Goal: Task Accomplishment & Management: Complete application form

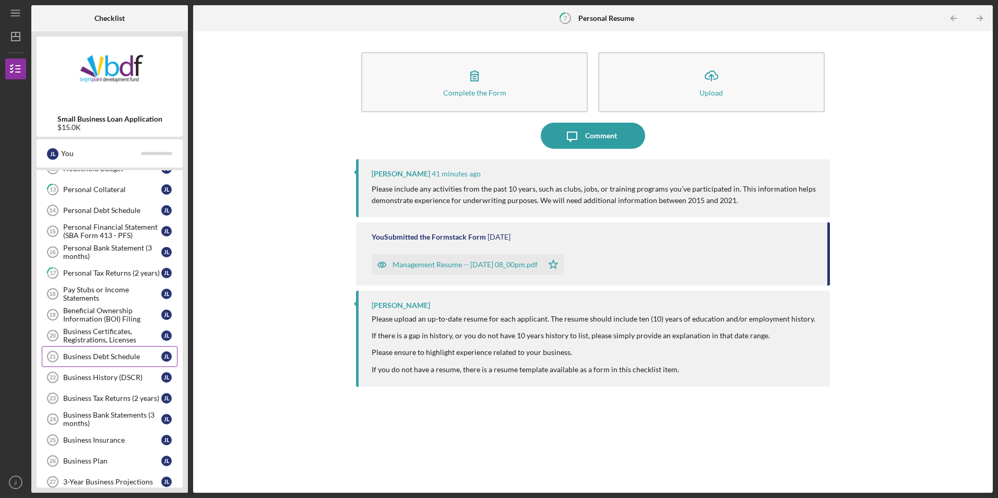
scroll to position [365, 0]
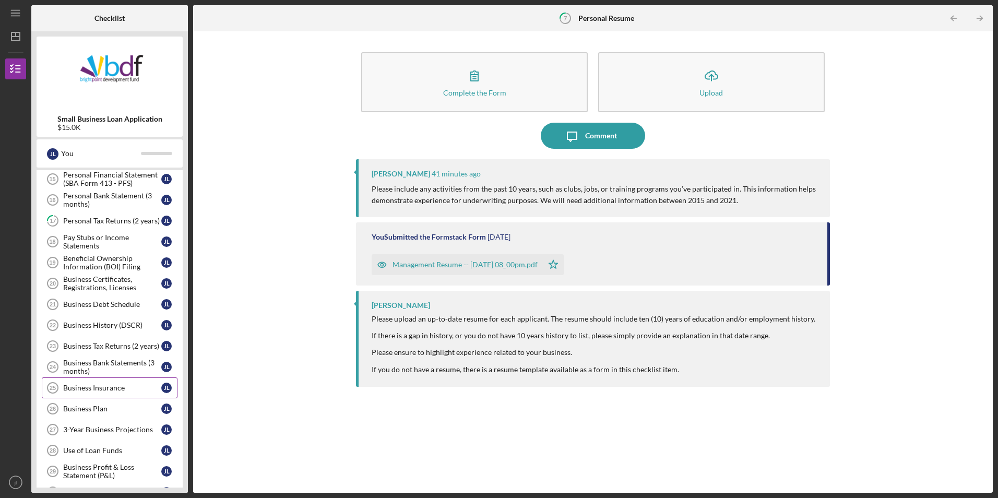
click at [106, 383] on link "Business Insurance 25 Business Insurance [PERSON_NAME]" at bounding box center [110, 387] width 136 height 21
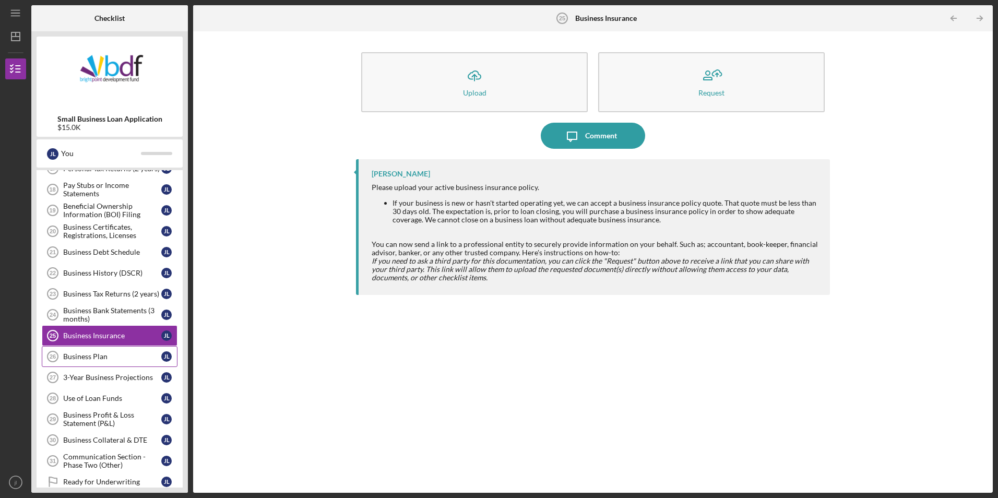
scroll to position [470, 0]
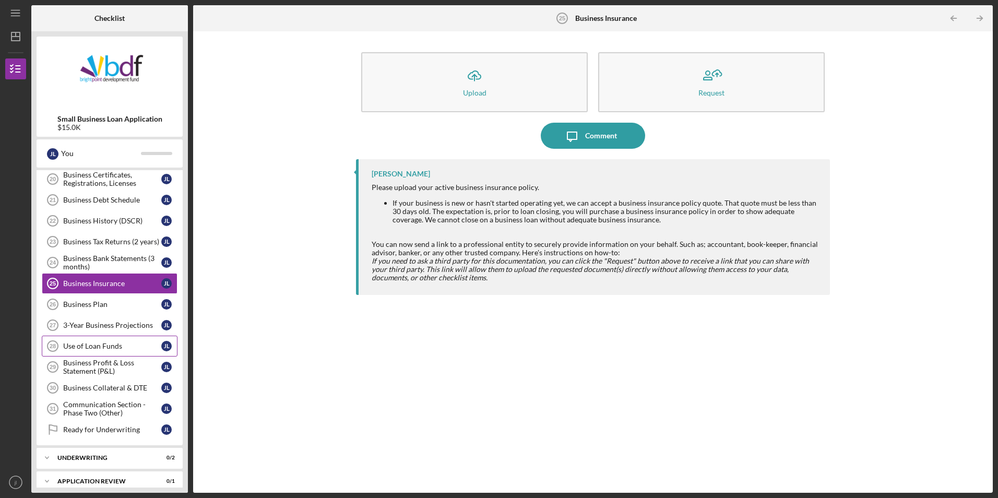
click at [123, 346] on div "Use of Loan Funds" at bounding box center [112, 346] width 98 height 8
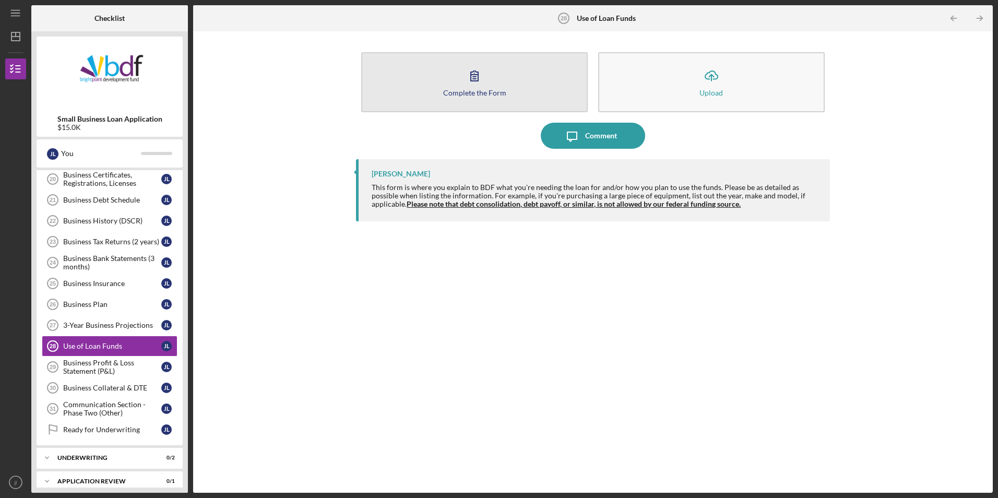
click at [458, 111] on div "Complete the Form Form Icon/Upload Upload" at bounding box center [592, 82] width 473 height 70
click at [482, 83] on icon "button" at bounding box center [474, 76] width 26 height 26
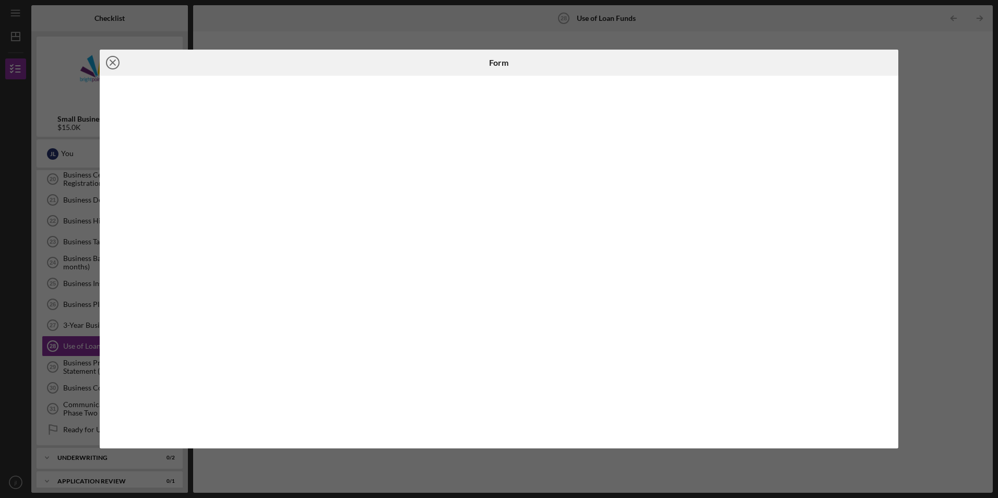
click at [112, 63] on icon "Icon/Close" at bounding box center [113, 63] width 26 height 26
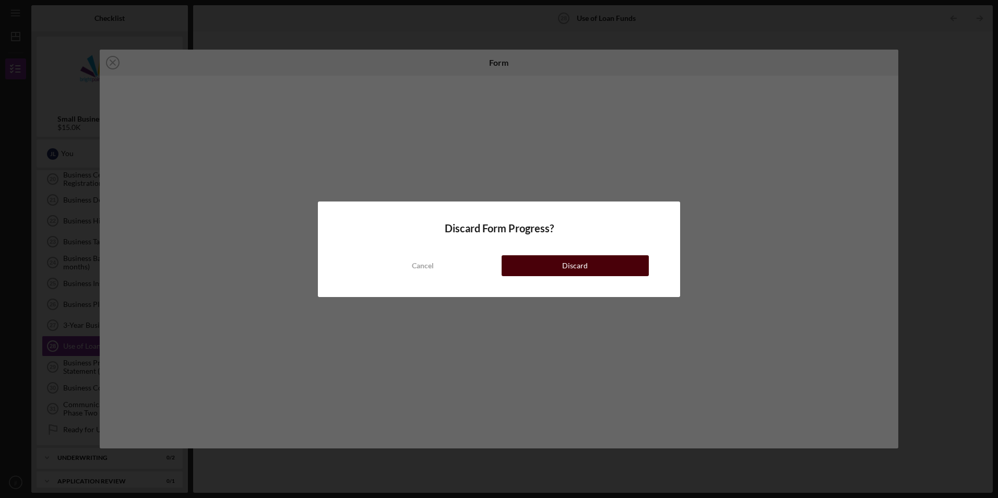
click at [540, 261] on button "Discard" at bounding box center [575, 265] width 147 height 21
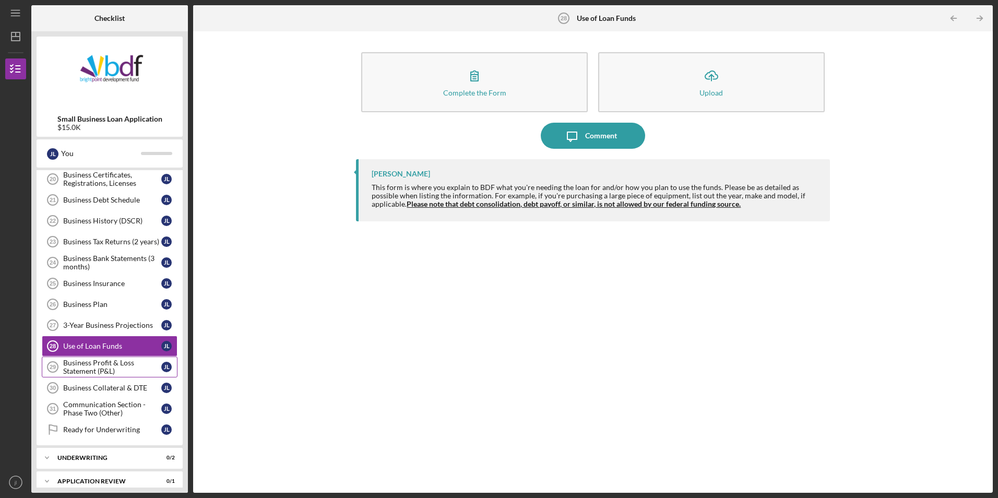
click at [120, 369] on div "Business Profit & Loss Statement (P&L)" at bounding box center [112, 367] width 98 height 17
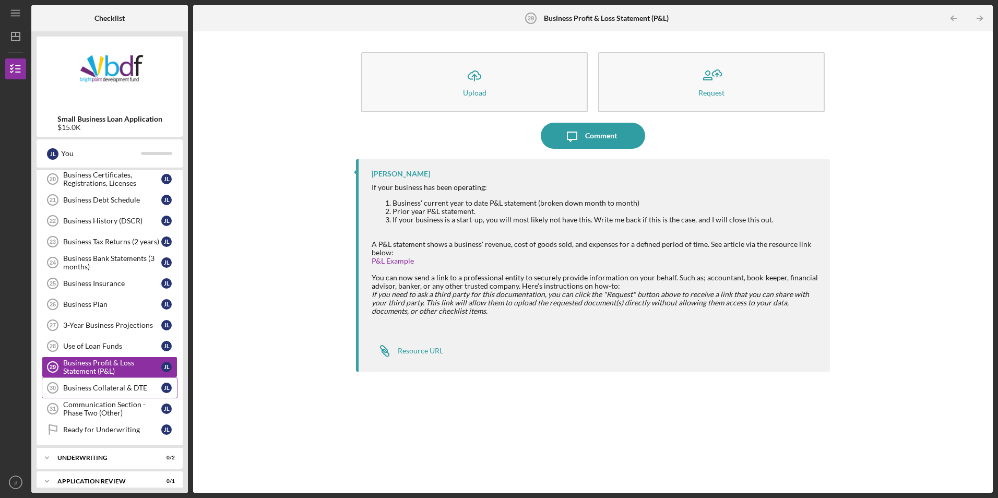
click at [120, 392] on div "Business Collateral & DTE" at bounding box center [112, 388] width 98 height 8
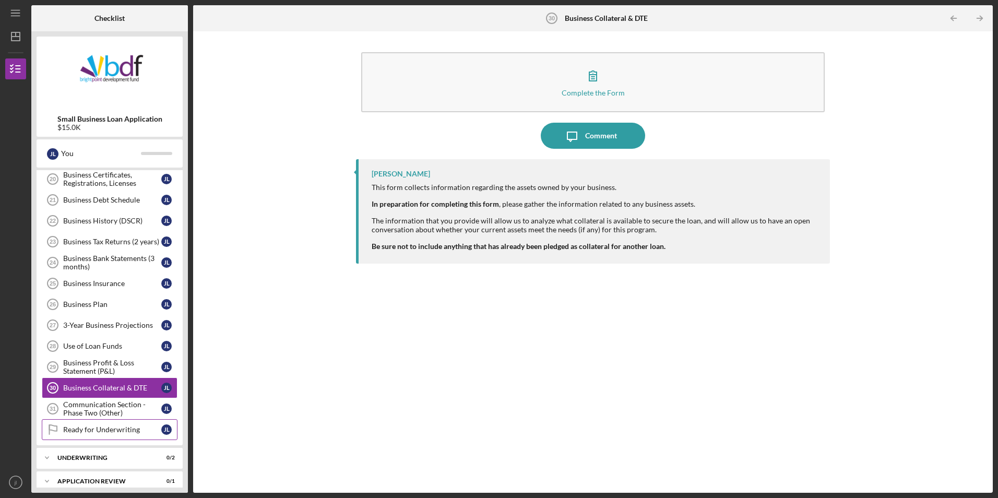
click at [107, 431] on div "Ready for Underwriting" at bounding box center [112, 429] width 98 height 8
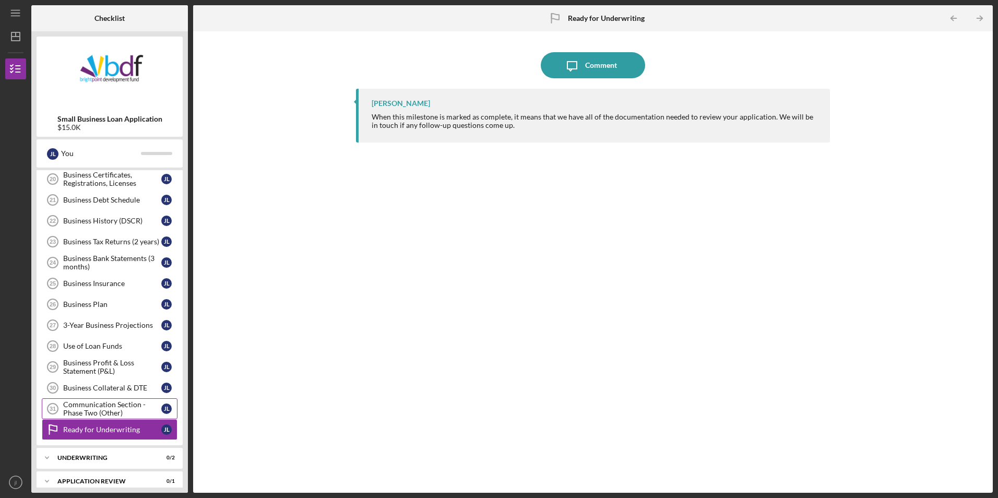
click at [110, 410] on div "Communication Section - Phase Two (Other)" at bounding box center [112, 408] width 98 height 17
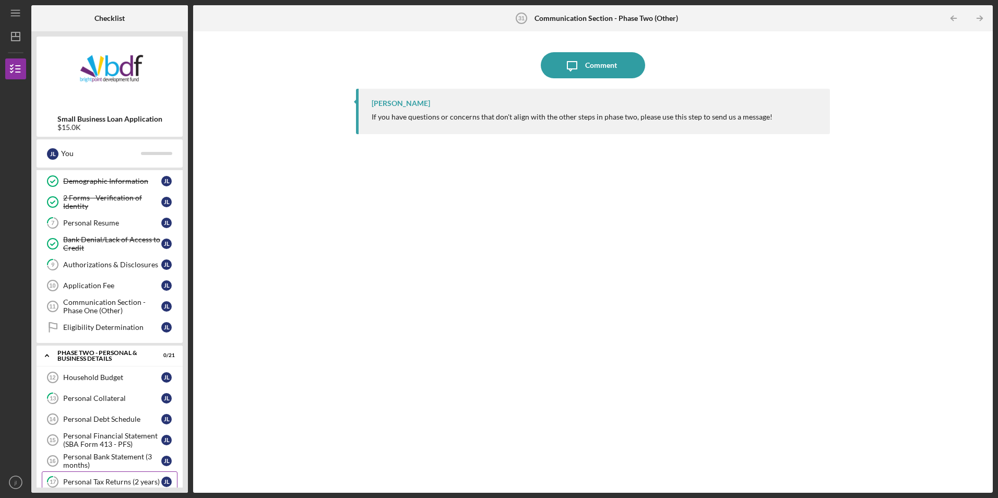
scroll to position [52, 0]
